Goal: Navigation & Orientation: Find specific page/section

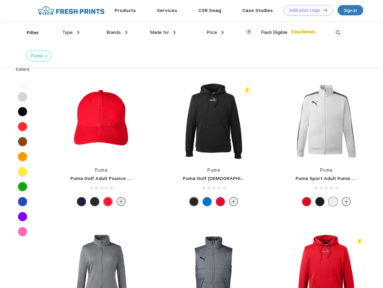
scroll to position [0, 0]
click at [306, 10] on link "Add your Logo Design Tool" at bounding box center [308, 10] width 50 height 11
click at [0, 0] on div "Design Tool" at bounding box center [0, 0] width 0 height 0
click at [322, 10] on link "Add your Logo Design Tool" at bounding box center [308, 10] width 50 height 11
click at [29, 33] on div "Filter" at bounding box center [33, 32] width 12 height 7
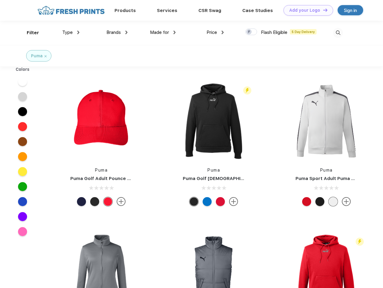
click at [71, 32] on span "Type" at bounding box center [67, 32] width 11 height 5
click at [117, 32] on span "Brands" at bounding box center [113, 32] width 14 height 5
click at [163, 32] on span "Made for" at bounding box center [159, 32] width 19 height 5
click at [215, 32] on span "Price" at bounding box center [211, 32] width 11 height 5
click at [251, 32] on div at bounding box center [251, 32] width 12 height 7
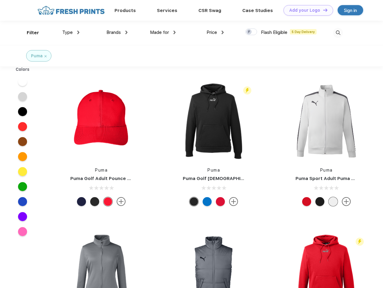
click at [249, 32] on input "checkbox" at bounding box center [247, 30] width 4 height 4
click at [338, 33] on img at bounding box center [338, 33] width 10 height 10
